Goal: Check status: Check status

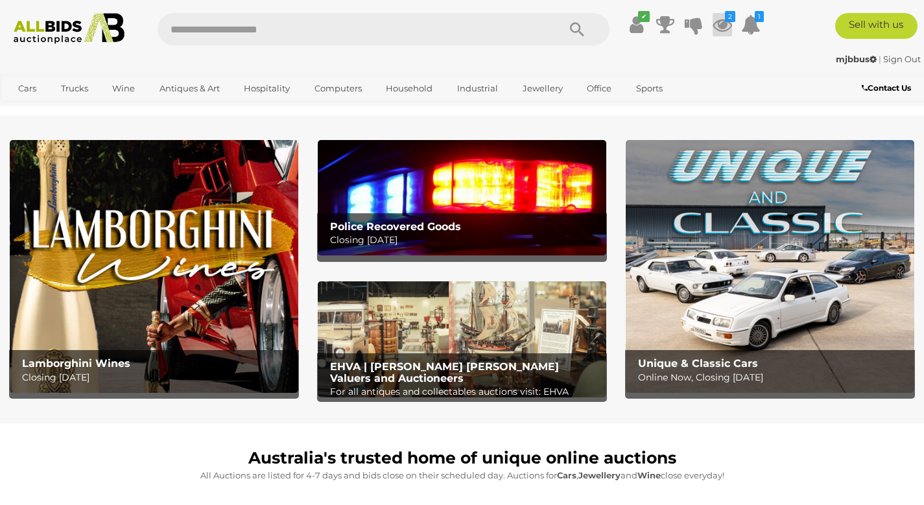
click at [726, 23] on icon at bounding box center [721, 24] width 19 height 23
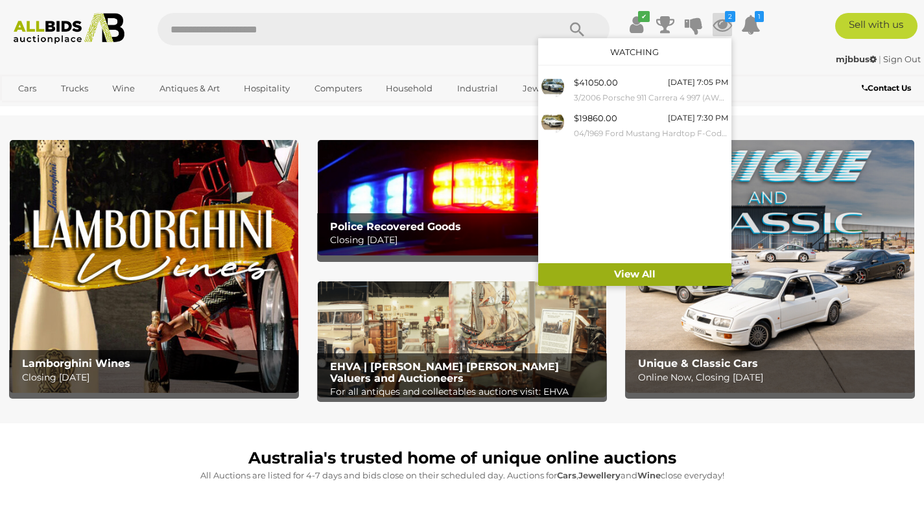
click at [634, 275] on link "View All" at bounding box center [634, 274] width 193 height 23
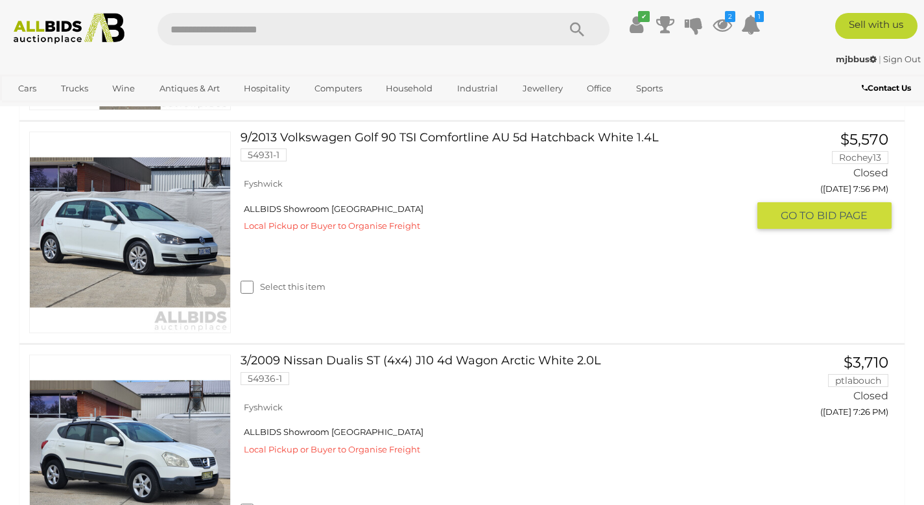
scroll to position [1712, 0]
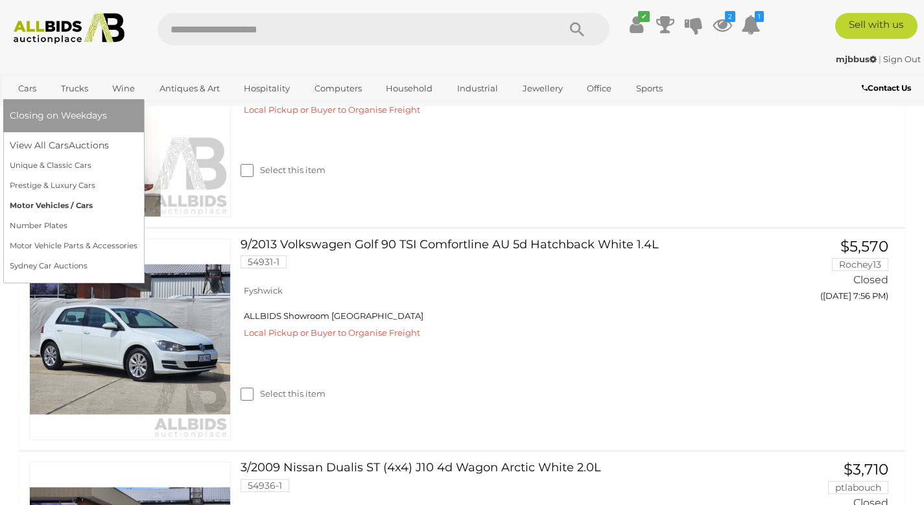
click at [67, 209] on link "Motor Vehicles / Cars" at bounding box center [74, 206] width 128 height 20
